Goal: Task Accomplishment & Management: Complete application form

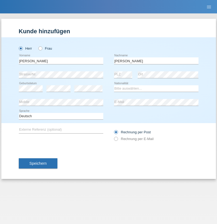
type input "[PERSON_NAME]"
select select "CH"
radio input "true"
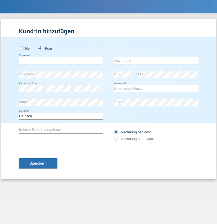
click at [61, 61] on input "text" at bounding box center [61, 60] width 85 height 7
type input "[PERSON_NAME]"
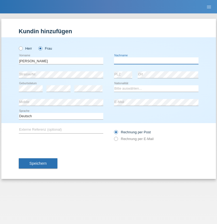
click at [156, 61] on input "text" at bounding box center [156, 60] width 85 height 7
type input "Papuc"
select select "RO"
select select "C"
select select "30"
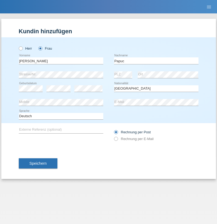
select select "07"
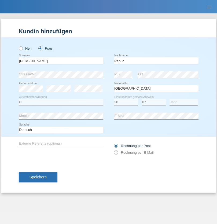
select select "2019"
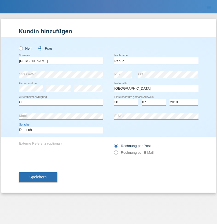
select select "en"
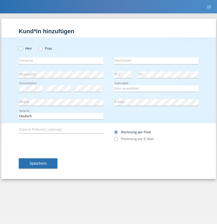
radio input "true"
click at [61, 61] on input "text" at bounding box center [61, 60] width 85 height 7
type input "Dikbaş"
click at [156, 61] on input "text" at bounding box center [156, 60] width 85 height 7
type input "Nuray"
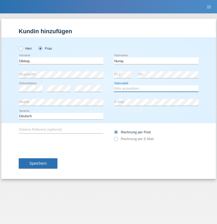
select select "TR"
select select "C"
select select "09"
select select "11"
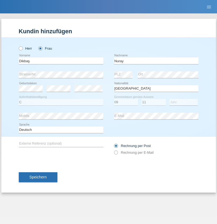
select select "1994"
